Goal: Information Seeking & Learning: Learn about a topic

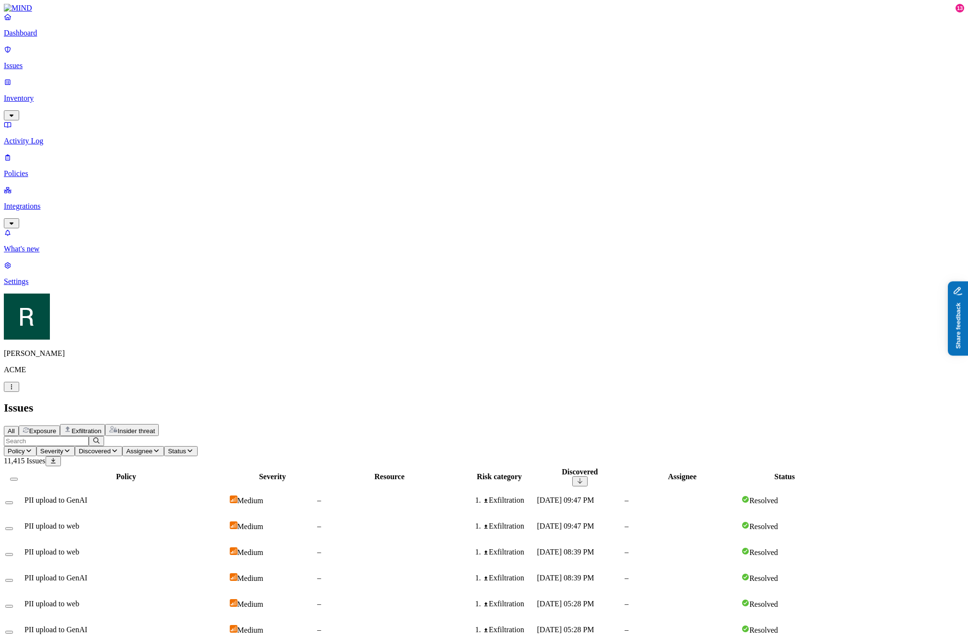
drag, startPoint x: 1007, startPoint y: 374, endPoint x: 1915, endPoint y: 651, distance: 949.4
click at [967, 374] on button "Share feedback" at bounding box center [985, 365] width 74 height 20
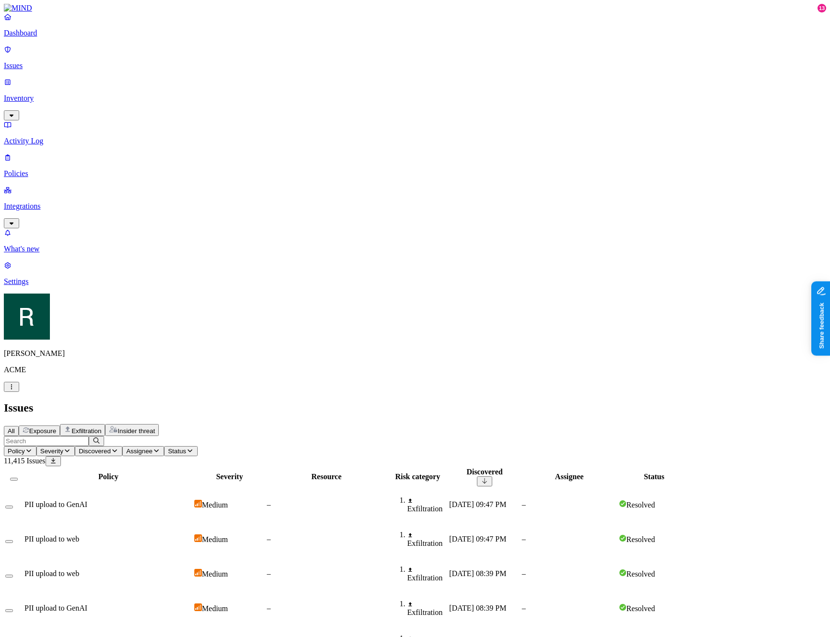
click at [101, 427] on span "Exfiltration" at bounding box center [86, 430] width 30 height 7
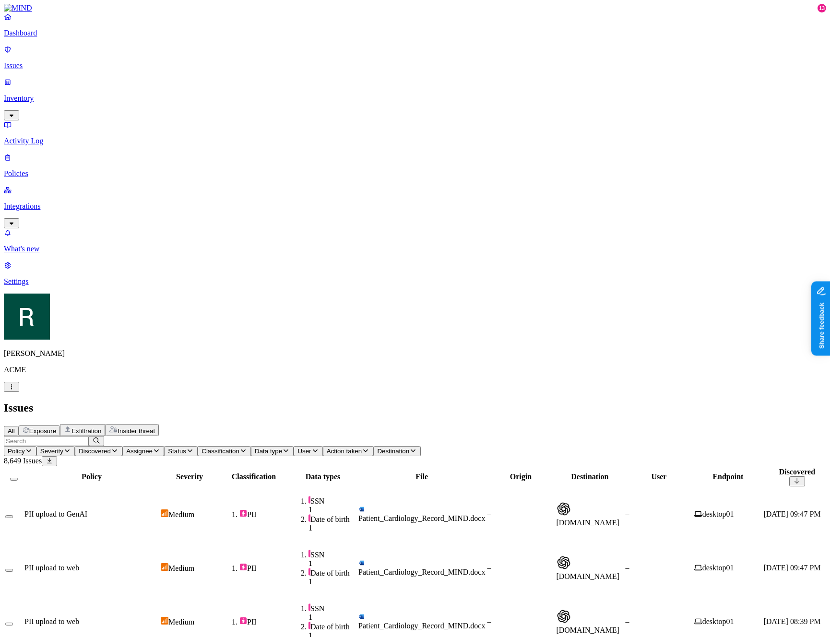
click at [409, 448] on span "Destination" at bounding box center [393, 451] width 32 height 7
type input "gemini"
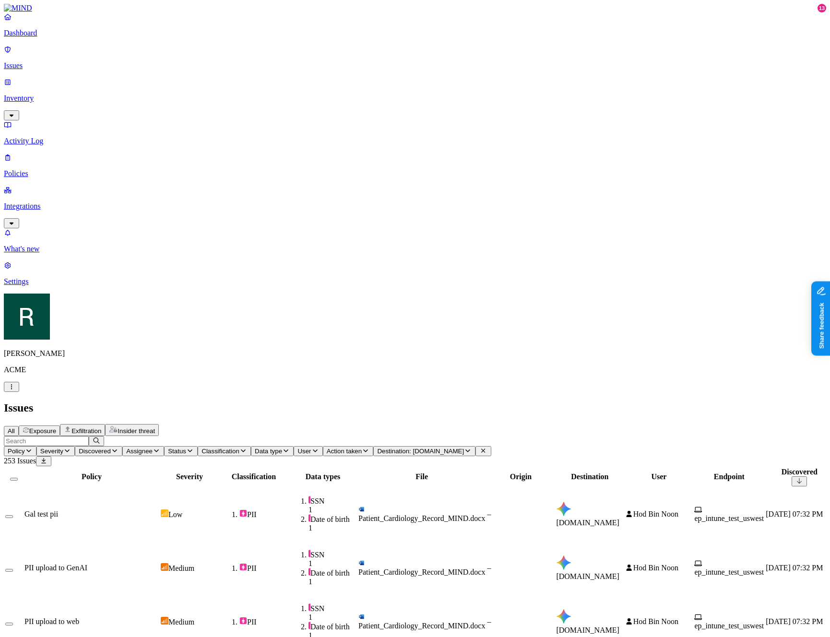
click at [464, 448] on span "Destination: gemini.google.com" at bounding box center [420, 451] width 87 height 7
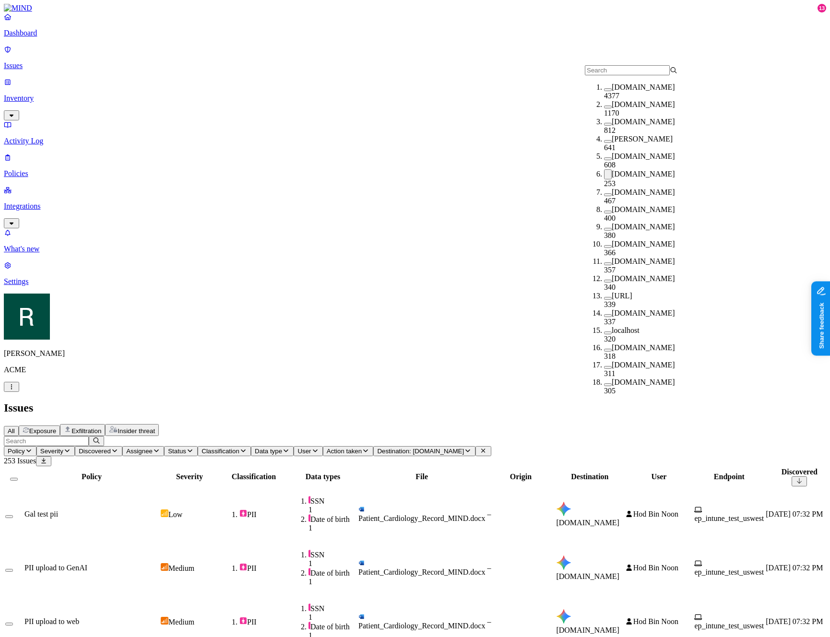
click at [622, 174] on label "gemini.google.com" at bounding box center [643, 174] width 63 height 8
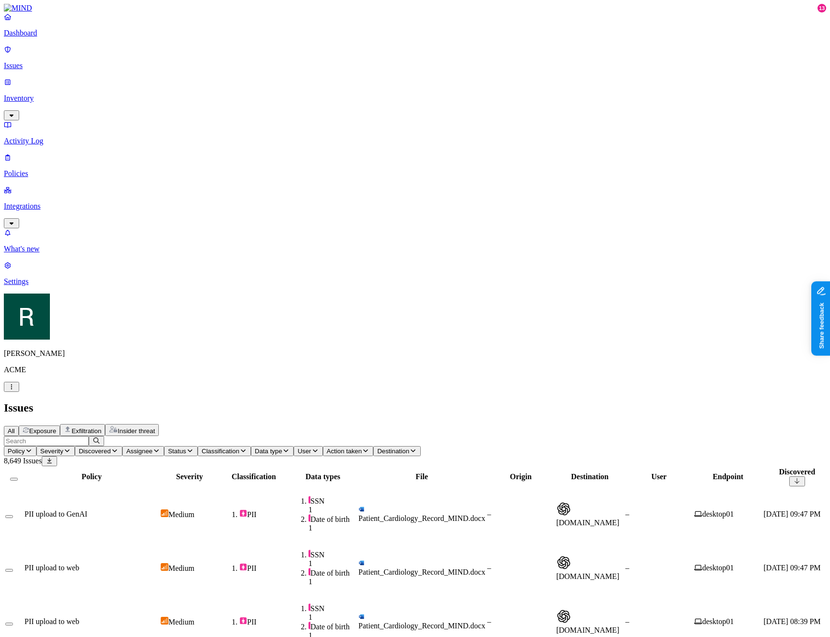
click at [362, 448] on span "Action taken" at bounding box center [344, 451] width 35 height 7
click at [159, 542] on td "PII upload to web" at bounding box center [91, 568] width 135 height 53
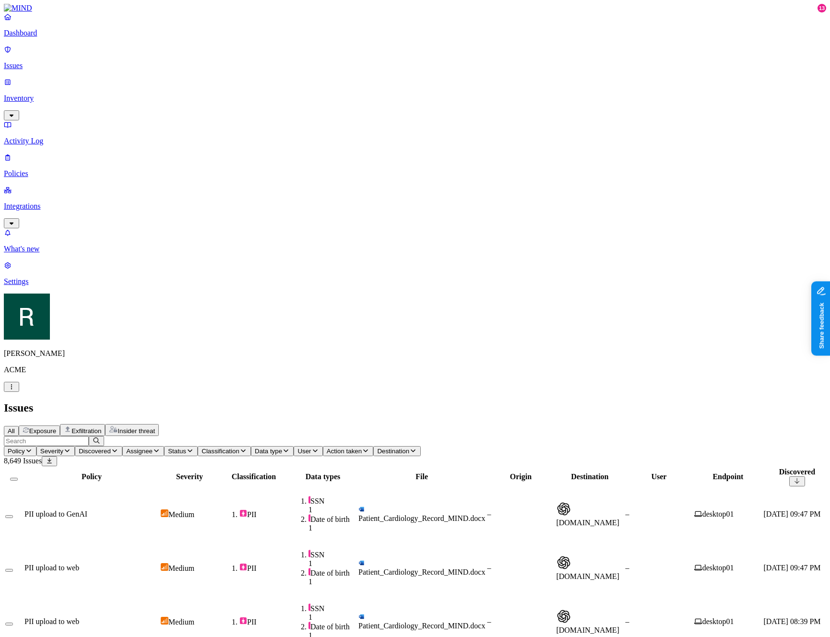
drag, startPoint x: 638, startPoint y: 562, endPoint x: 606, endPoint y: 463, distance: 103.9
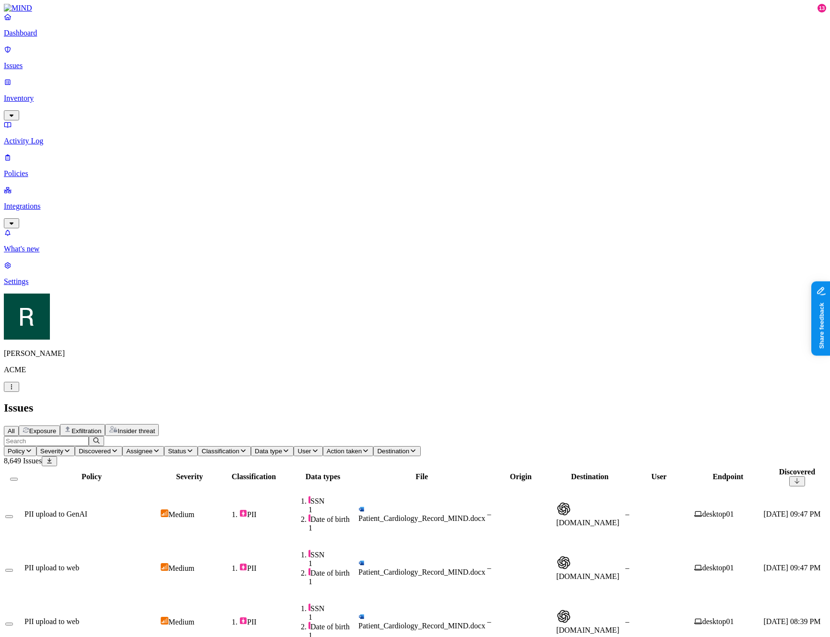
click at [475, 424] on div "All Exposure Exfiltration Insider threat" at bounding box center [415, 430] width 822 height 12
click at [56, 427] on span "Exposure" at bounding box center [42, 430] width 27 height 7
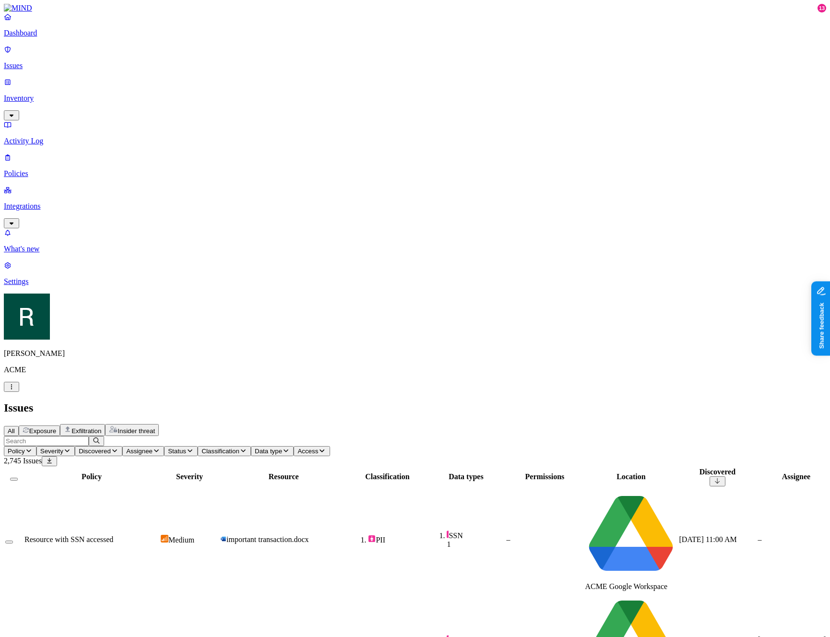
click at [477, 401] on h2 "Issues" at bounding box center [415, 407] width 822 height 13
click at [101, 427] on span "Exfiltration" at bounding box center [86, 430] width 30 height 7
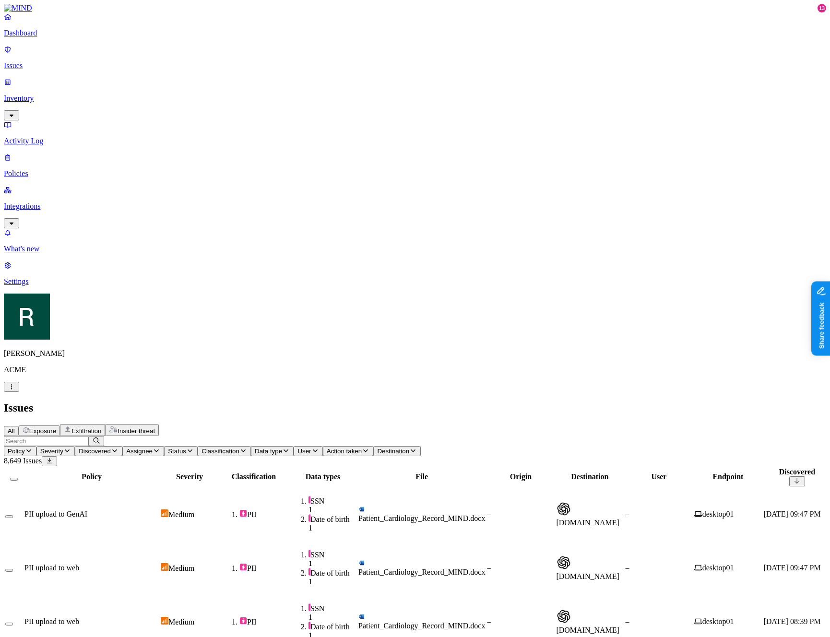
click at [224, 401] on h2 "Issues" at bounding box center [415, 407] width 822 height 13
click at [468, 424] on div "All Exposure Exfiltration Insider threat" at bounding box center [415, 430] width 822 height 12
click at [322, 446] on button "User" at bounding box center [308, 451] width 29 height 10
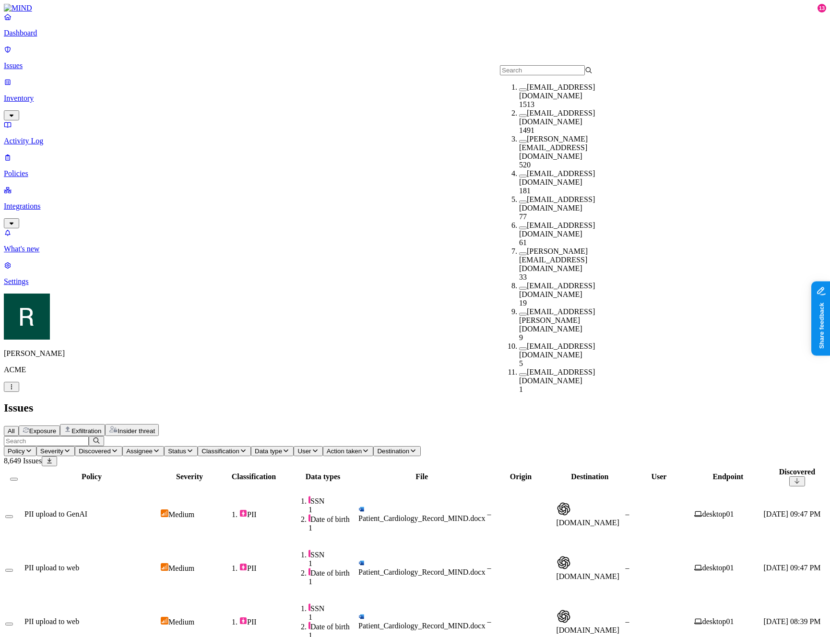
click at [362, 448] on span "Action taken" at bounding box center [344, 451] width 35 height 7
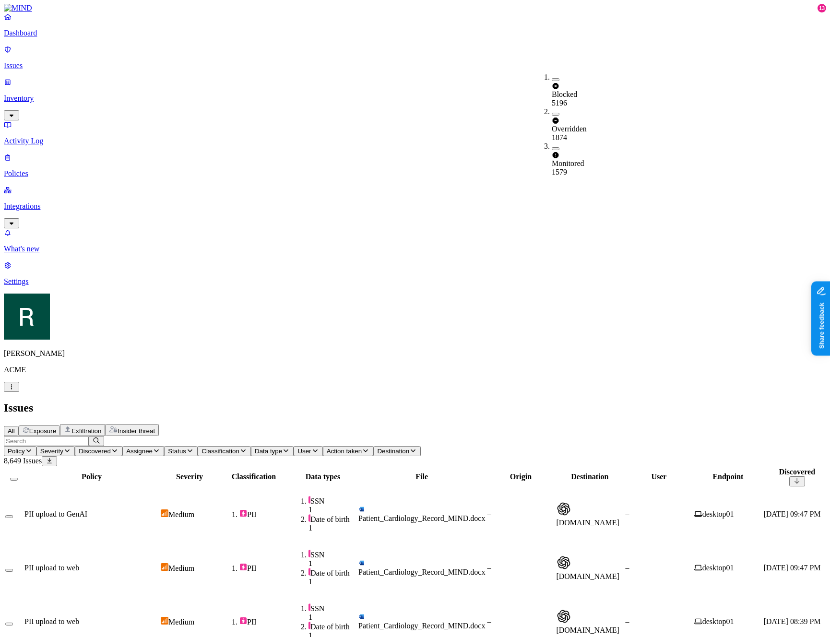
click at [409, 448] on span "Destination" at bounding box center [393, 451] width 32 height 7
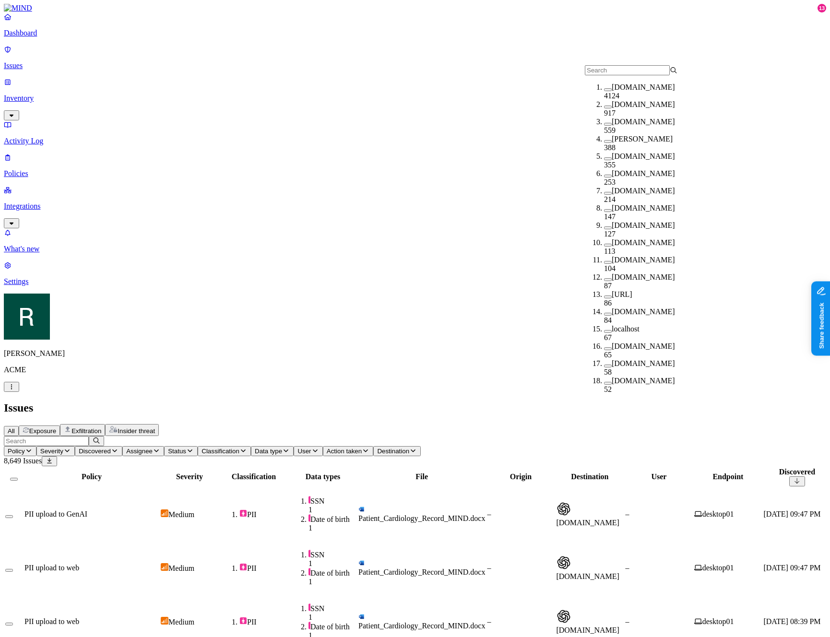
click at [282, 448] on span "Data type" at bounding box center [268, 451] width 27 height 7
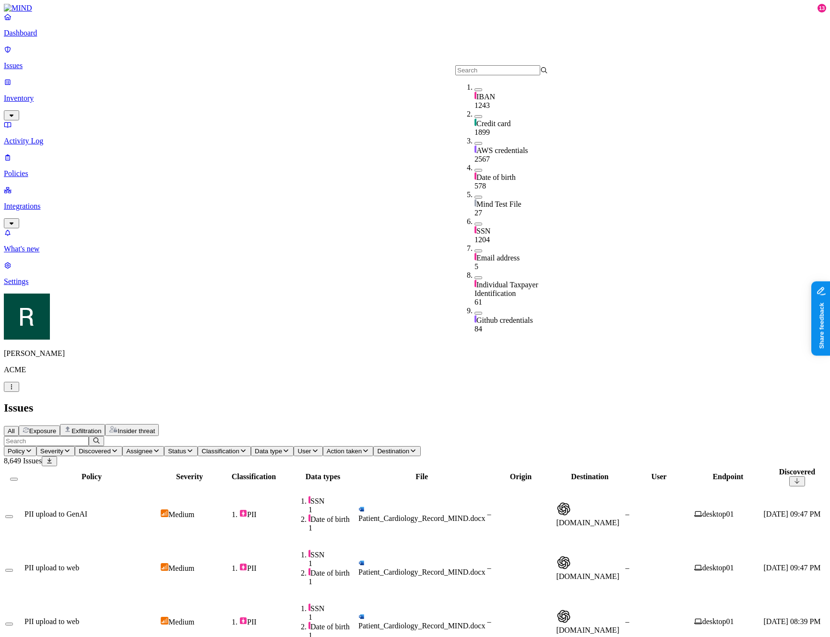
click at [251, 446] on button "Classification" at bounding box center [224, 451] width 53 height 10
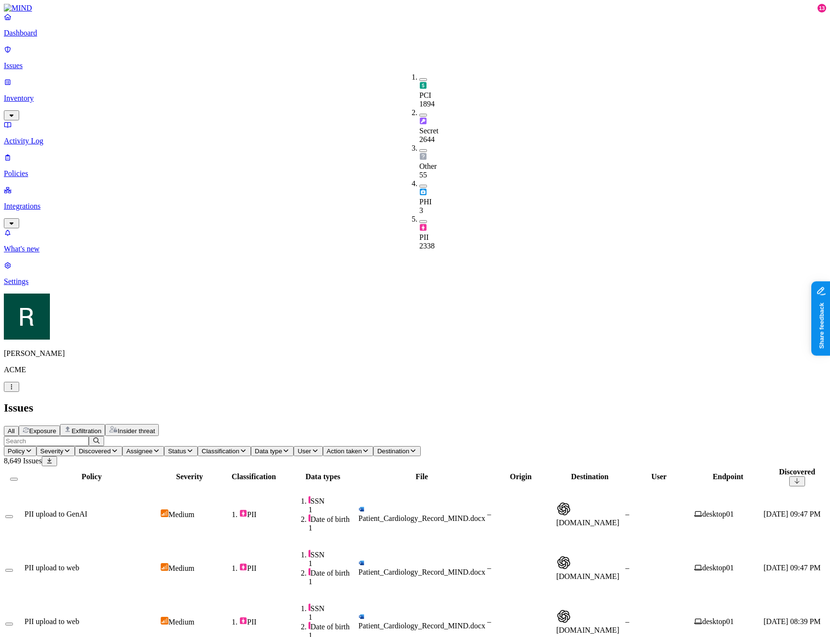
click at [198, 446] on button "Status" at bounding box center [181, 451] width 34 height 10
click at [153, 448] on span "Assignee" at bounding box center [139, 451] width 26 height 7
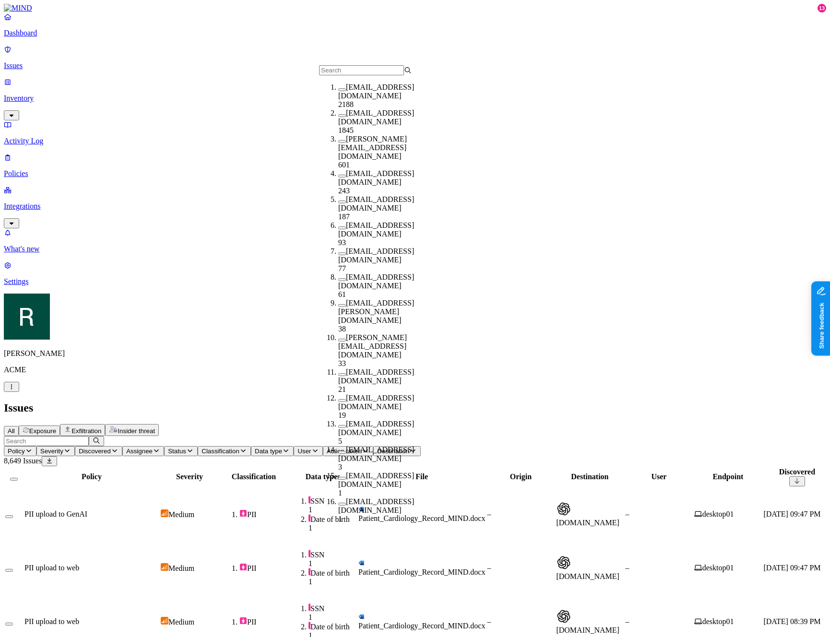
click at [118, 448] on icon "button" at bounding box center [115, 451] width 8 height 6
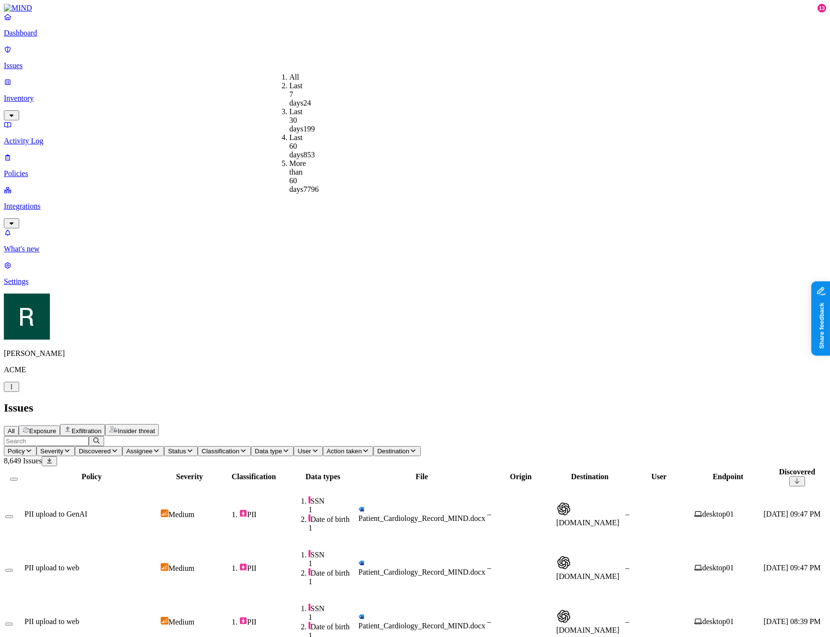
click at [63, 448] on span "Severity" at bounding box center [51, 451] width 23 height 7
click at [33, 448] on icon "button" at bounding box center [29, 451] width 8 height 6
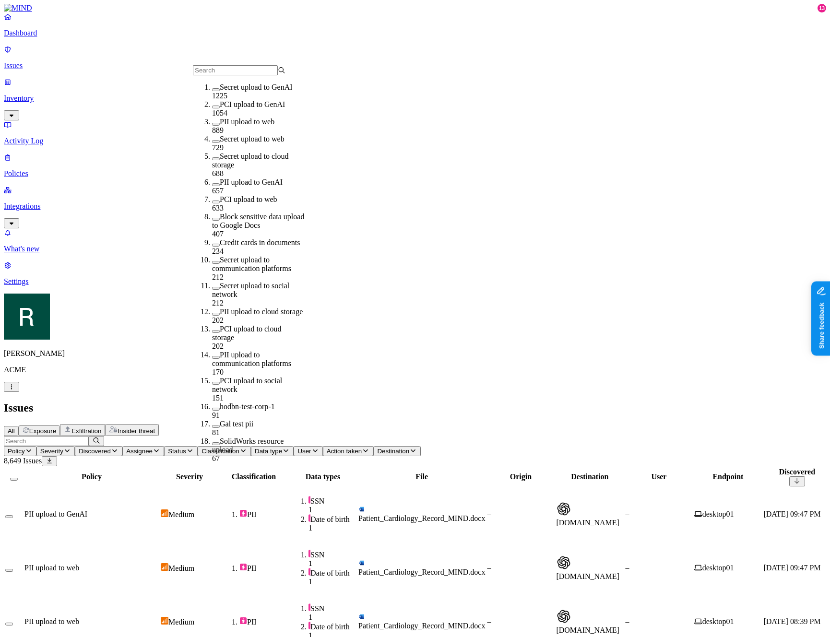
click at [496, 424] on div "All Exposure Exfiltration Insider threat" at bounding box center [415, 430] width 822 height 12
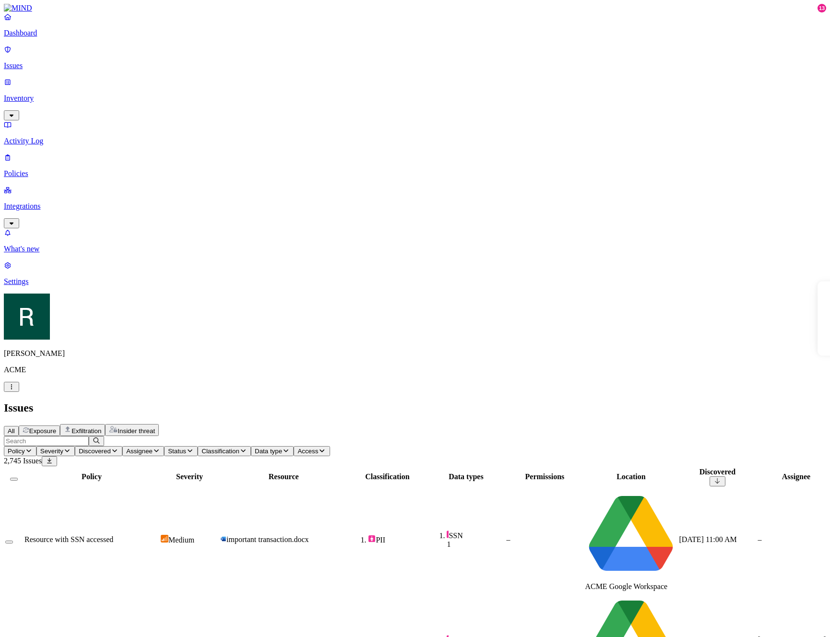
click at [118, 425] on icon "button" at bounding box center [113, 429] width 9 height 8
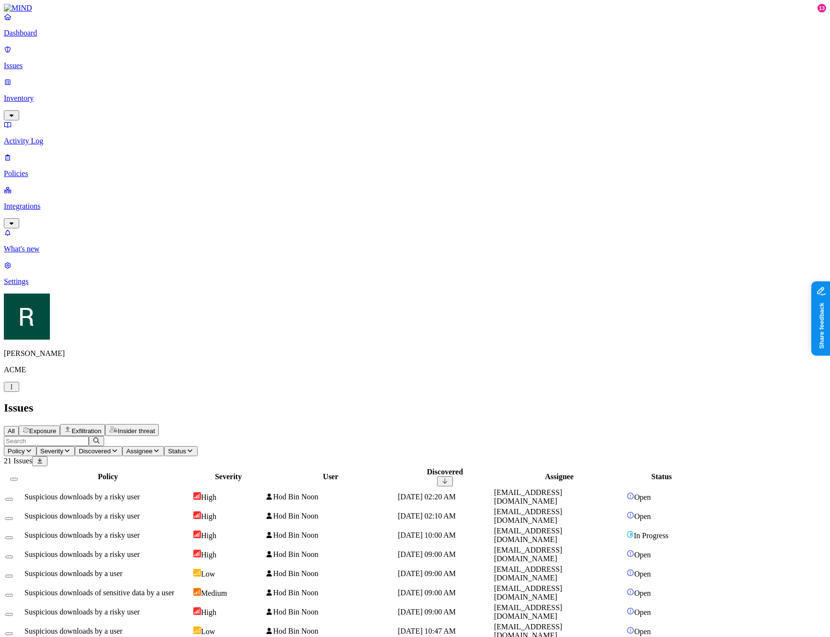
click at [101, 427] on span "Exfiltration" at bounding box center [86, 430] width 30 height 7
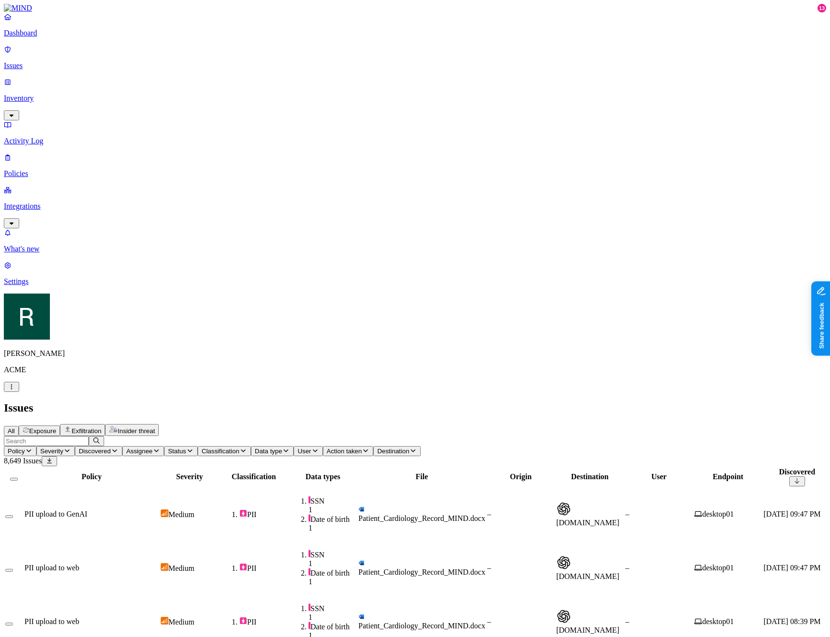
click at [56, 427] on span "Exposure" at bounding box center [42, 430] width 27 height 7
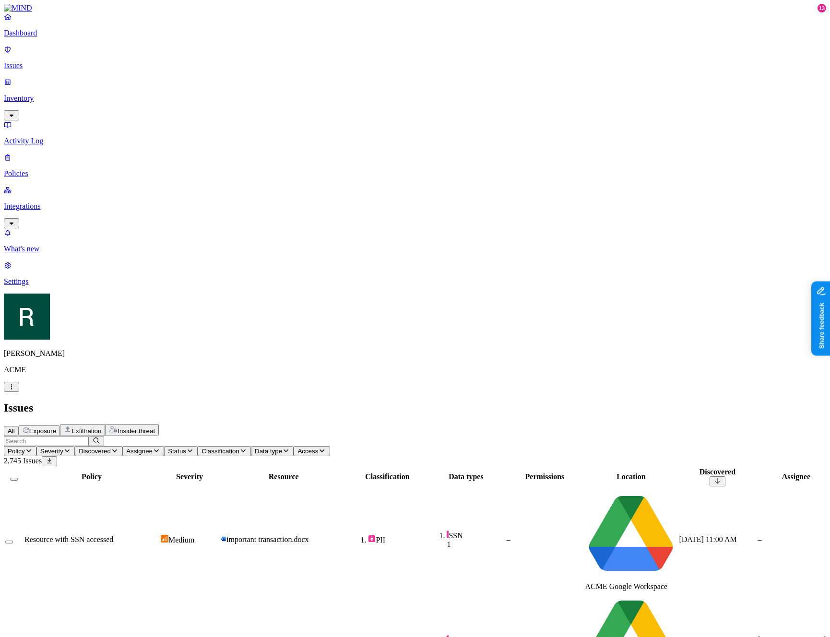
click at [155, 427] on span "Insider threat" at bounding box center [136, 430] width 37 height 7
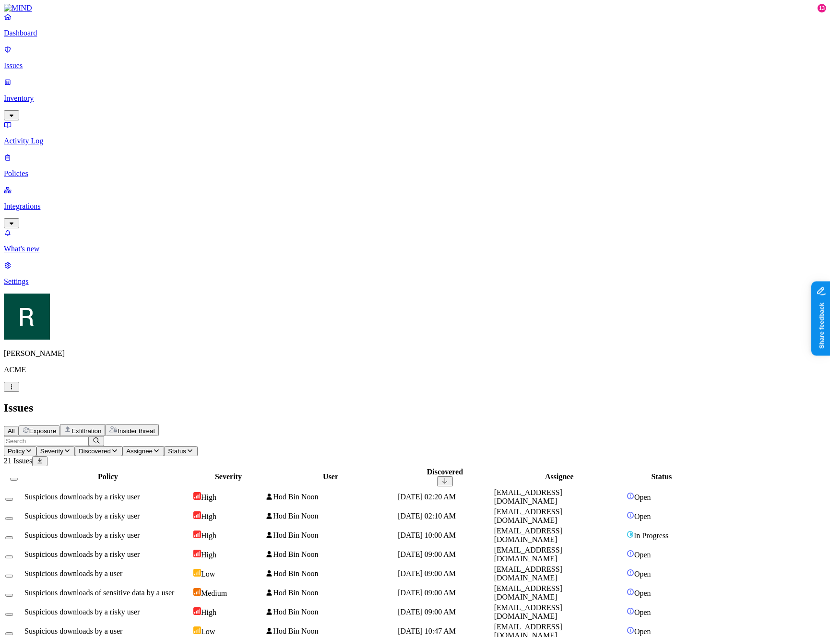
click at [105, 424] on button "Exfiltration" at bounding box center [82, 430] width 45 height 12
click at [56, 427] on span "Exposure" at bounding box center [42, 430] width 27 height 7
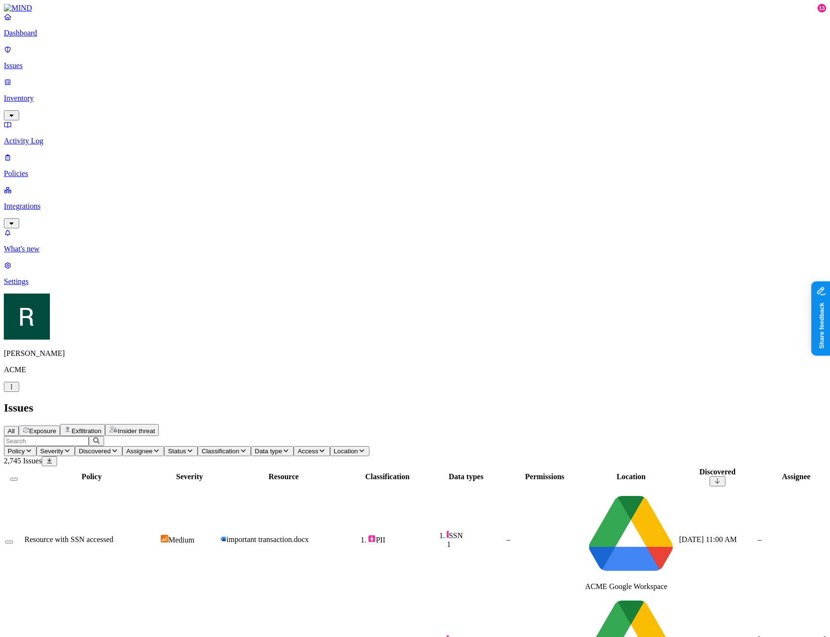
click at [370, 446] on button "Location" at bounding box center [350, 451] width 40 height 10
click at [309, 637] on span "important transaction.docx" at bounding box center [267, 644] width 83 height 8
